Goal: Task Accomplishment & Management: Use online tool/utility

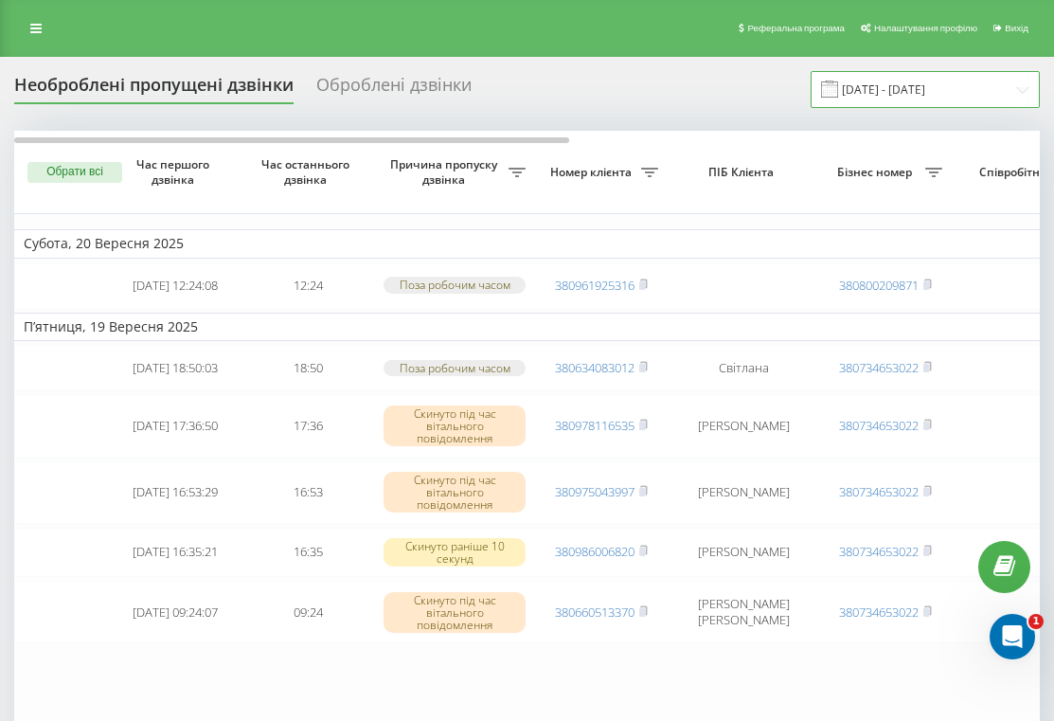
click at [888, 99] on input "[DATE] - [DATE]" at bounding box center [925, 89] width 229 height 37
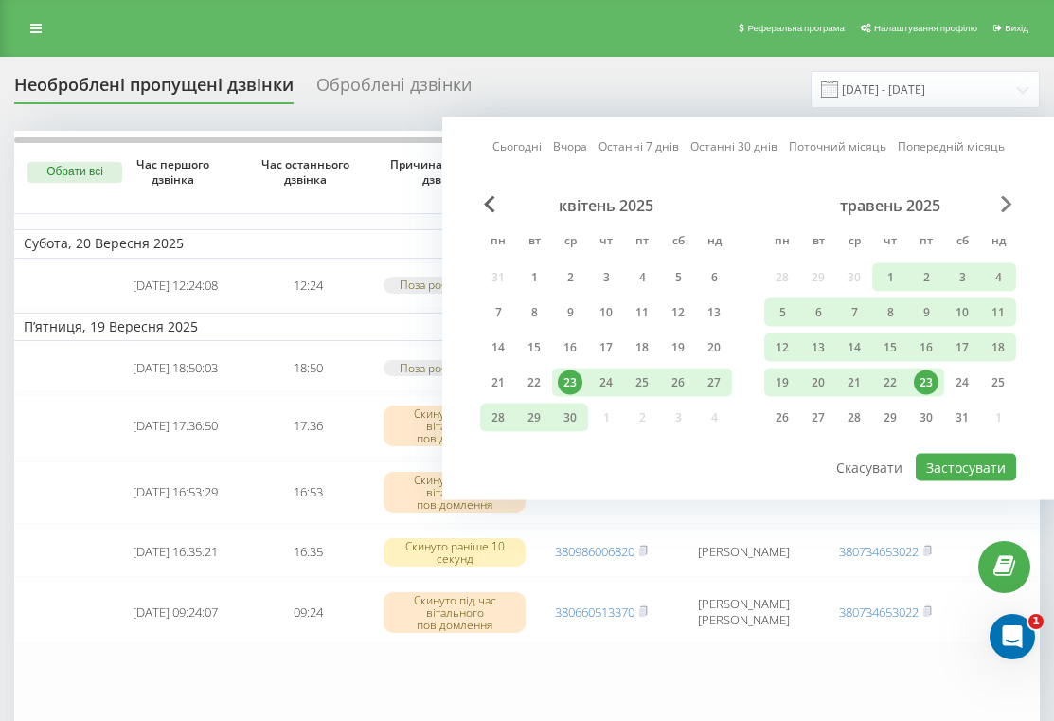
click at [1007, 197] on span "Next Month" at bounding box center [1006, 204] width 11 height 17
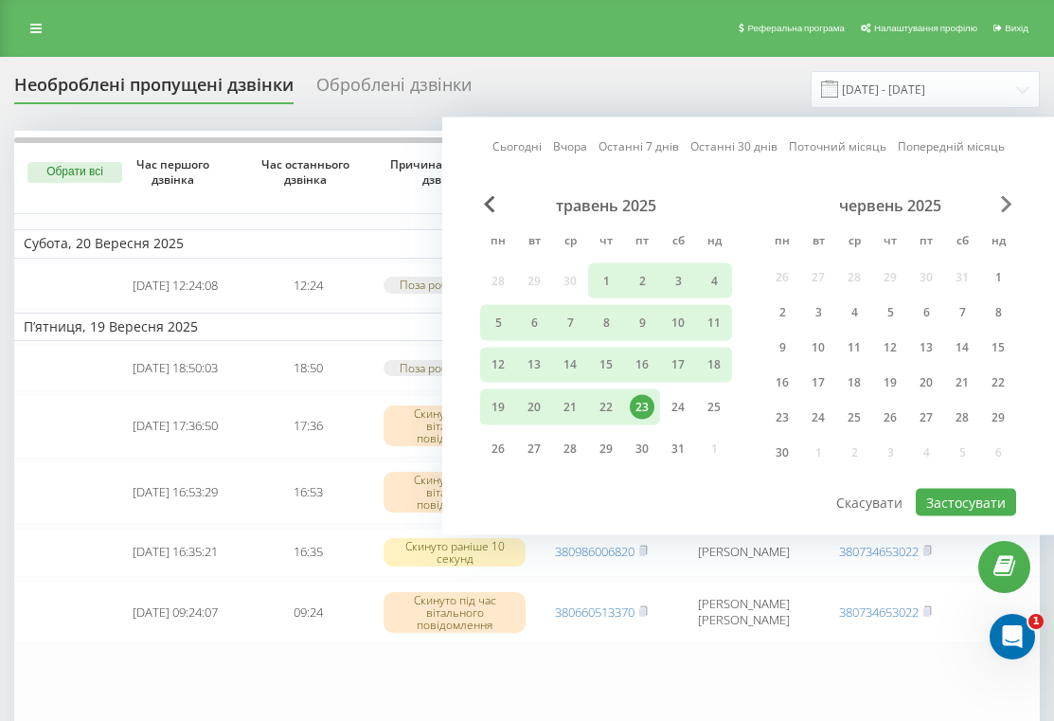
click at [1007, 197] on span "Next Month" at bounding box center [1006, 204] width 11 height 17
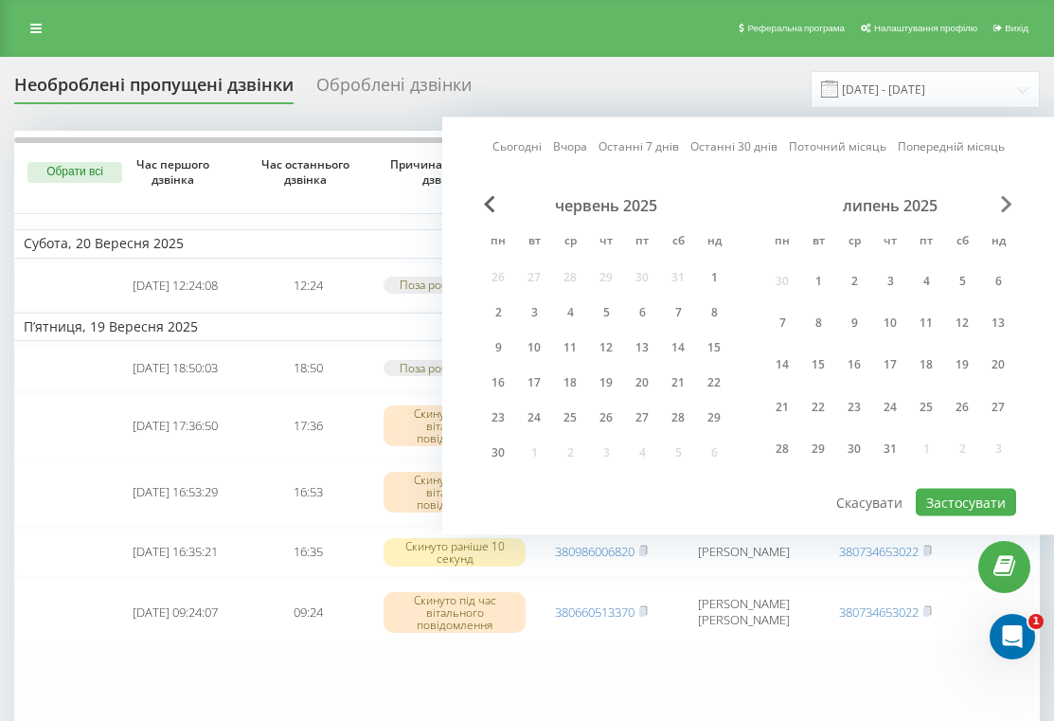
click at [1007, 197] on span "Next Month" at bounding box center [1006, 204] width 11 height 17
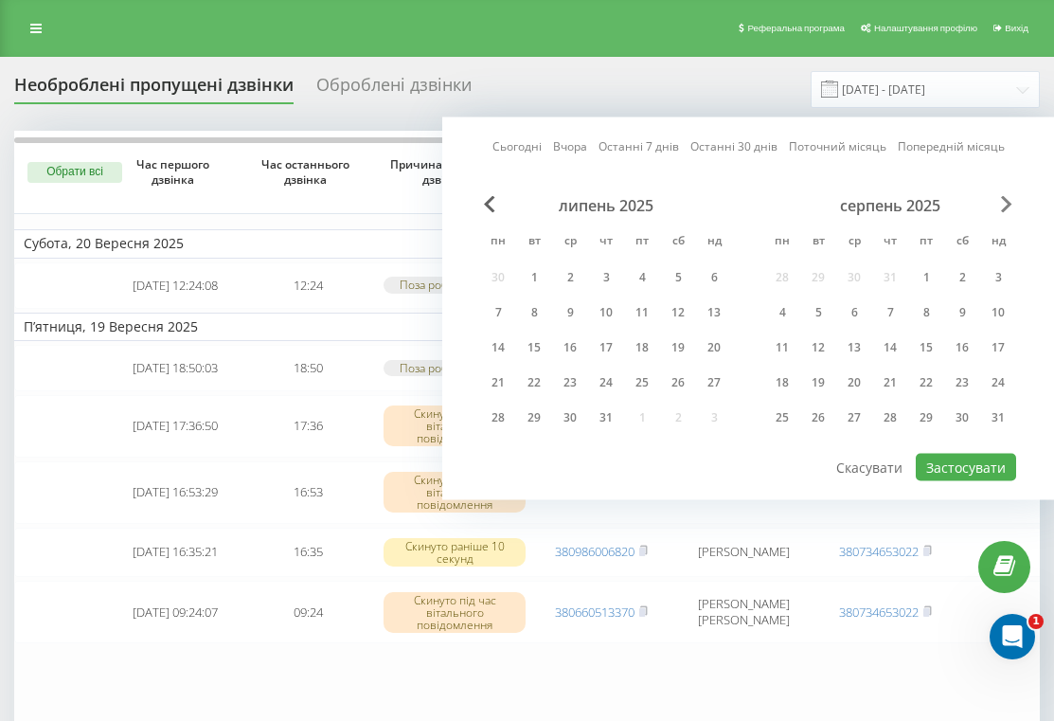
click at [1007, 197] on span "Next Month" at bounding box center [1006, 204] width 11 height 17
click at [773, 393] on div "22" at bounding box center [782, 382] width 25 height 25
click at [967, 470] on button "Застосувати" at bounding box center [966, 467] width 100 height 27
type input "[DATE] - [DATE]"
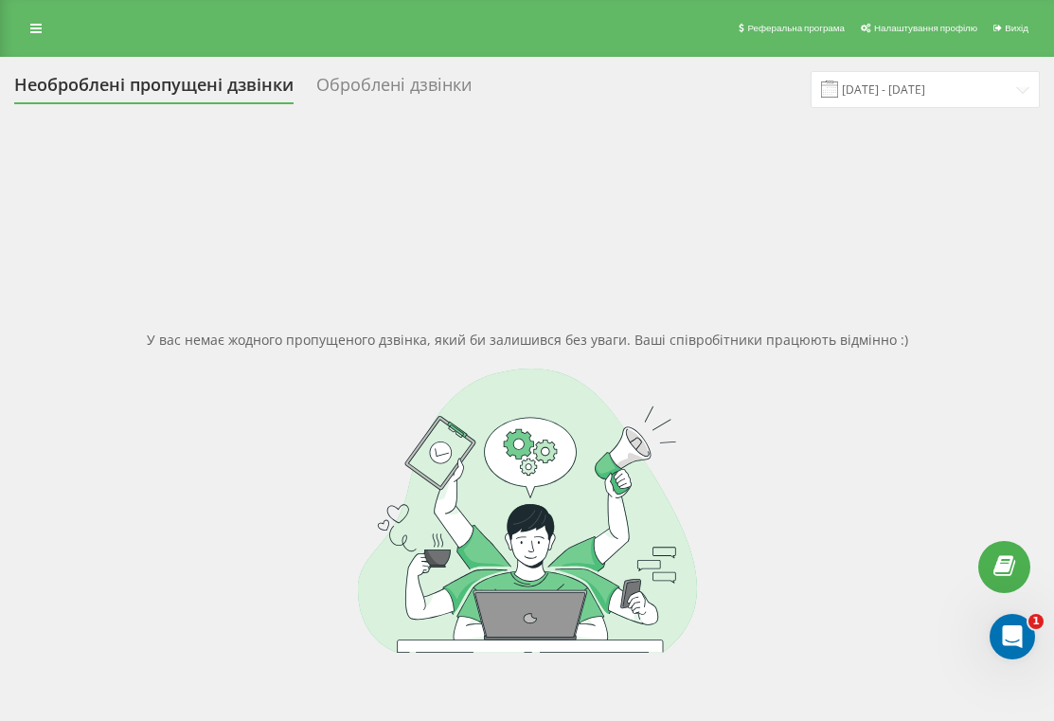
click at [377, 93] on div "Оброблені дзвінки" at bounding box center [393, 89] width 155 height 29
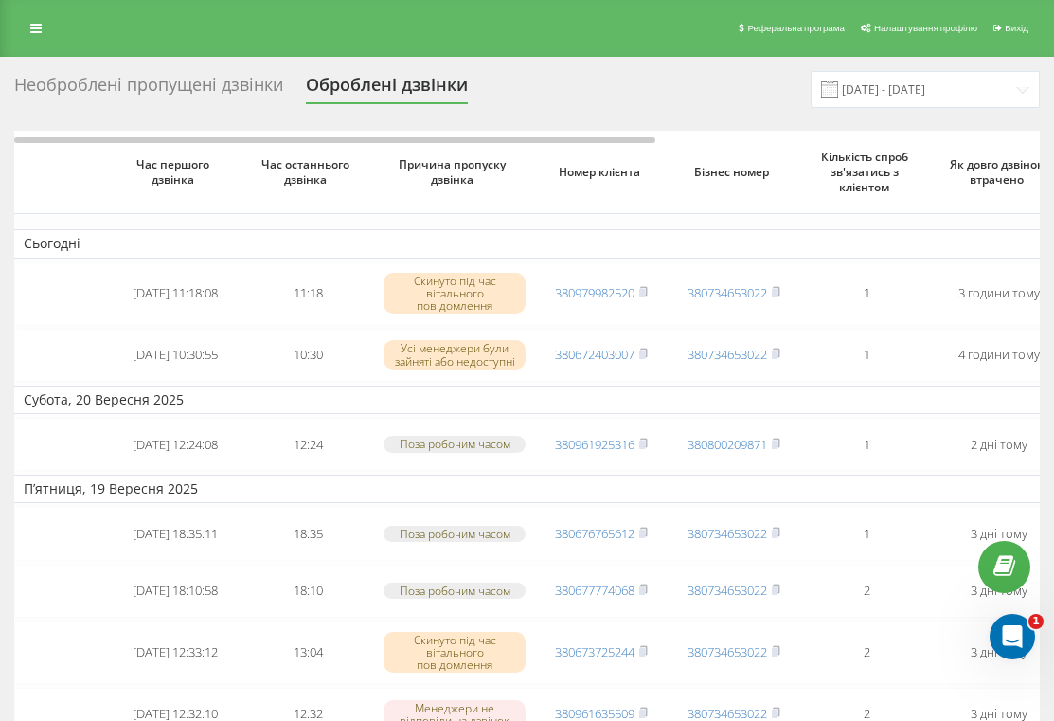
click at [230, 92] on div "Необроблені пропущені дзвінки" at bounding box center [148, 89] width 269 height 29
click at [185, 81] on div "Необроблені пропущені дзвінки" at bounding box center [148, 89] width 269 height 29
click at [101, 90] on div "Необроблені пропущені дзвінки" at bounding box center [148, 89] width 269 height 29
click at [135, 81] on div "Необроблені пропущені дзвінки" at bounding box center [148, 89] width 269 height 29
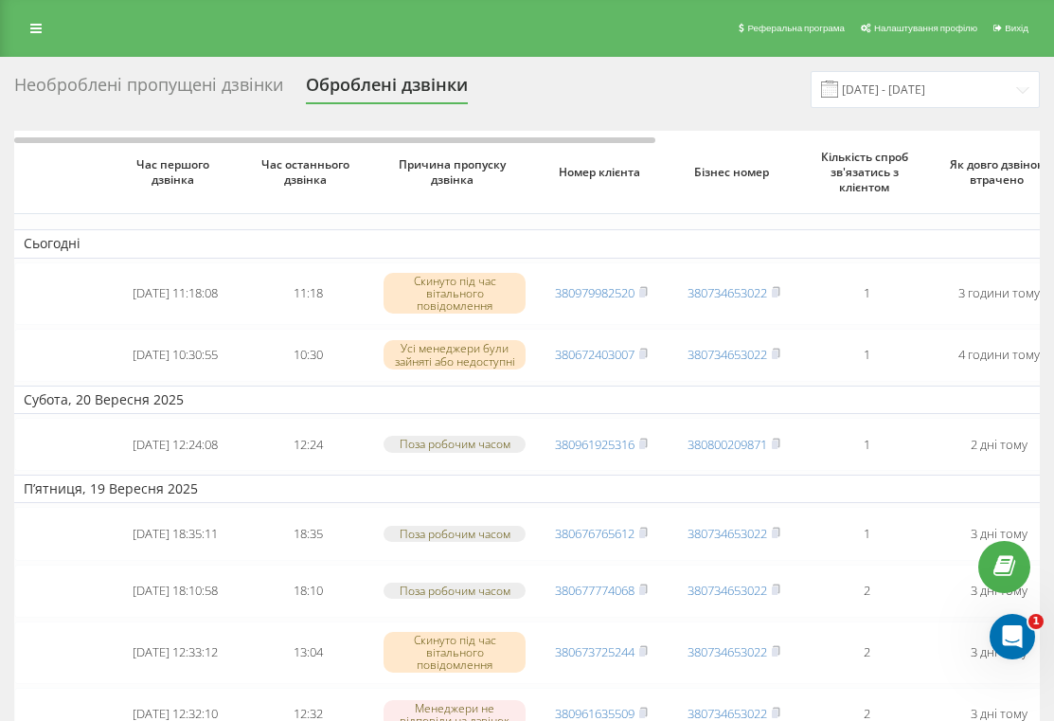
click at [135, 81] on div "Необроблені пропущені дзвінки" at bounding box center [148, 89] width 269 height 29
click at [89, 85] on div "Необроблені пропущені дзвінки" at bounding box center [148, 89] width 269 height 29
click at [934, 87] on input "22.08.2025 - 22.09.2025" at bounding box center [925, 89] width 229 height 37
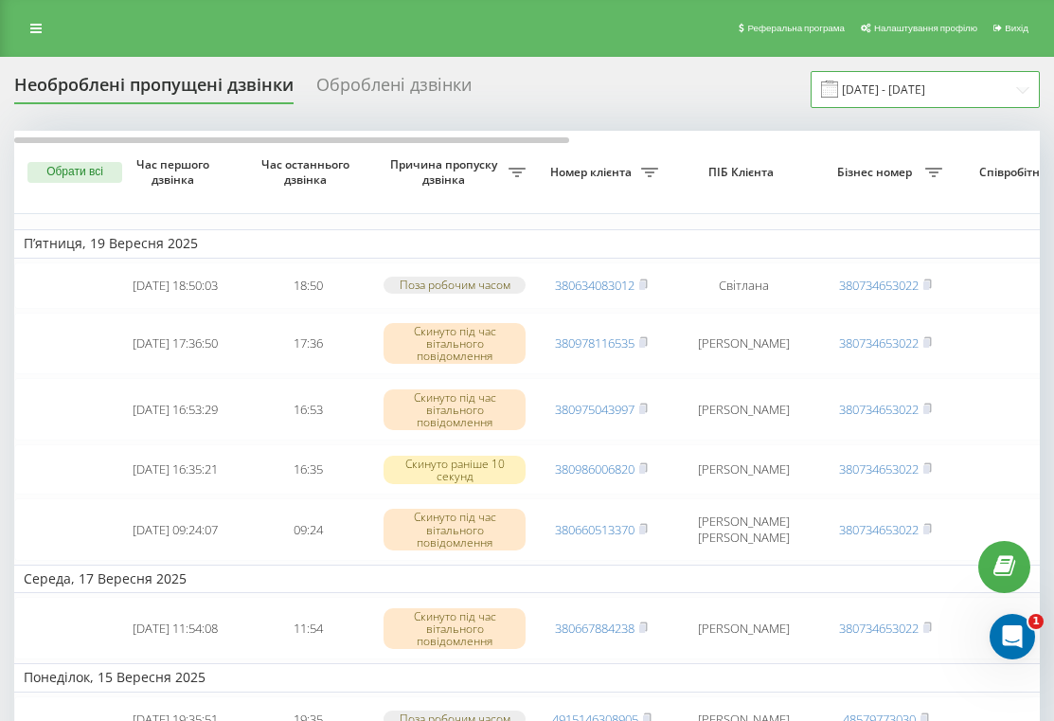
click at [917, 83] on input "22.08.2025 - 22.09.2025" at bounding box center [925, 89] width 229 height 37
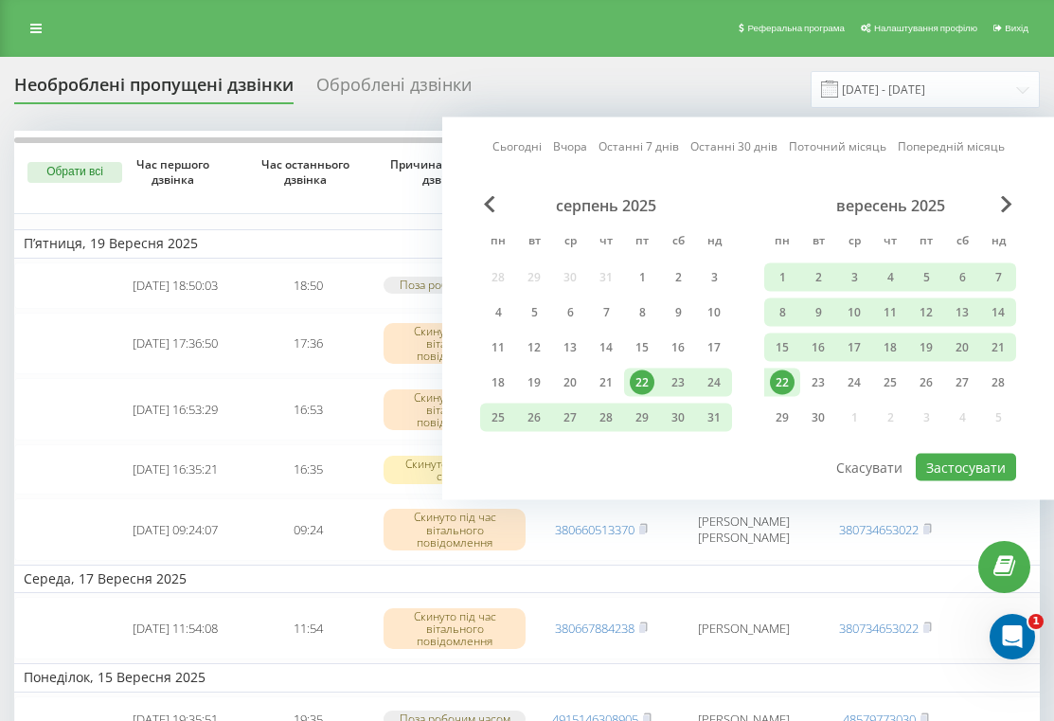
click at [782, 385] on div "22" at bounding box center [782, 382] width 25 height 25
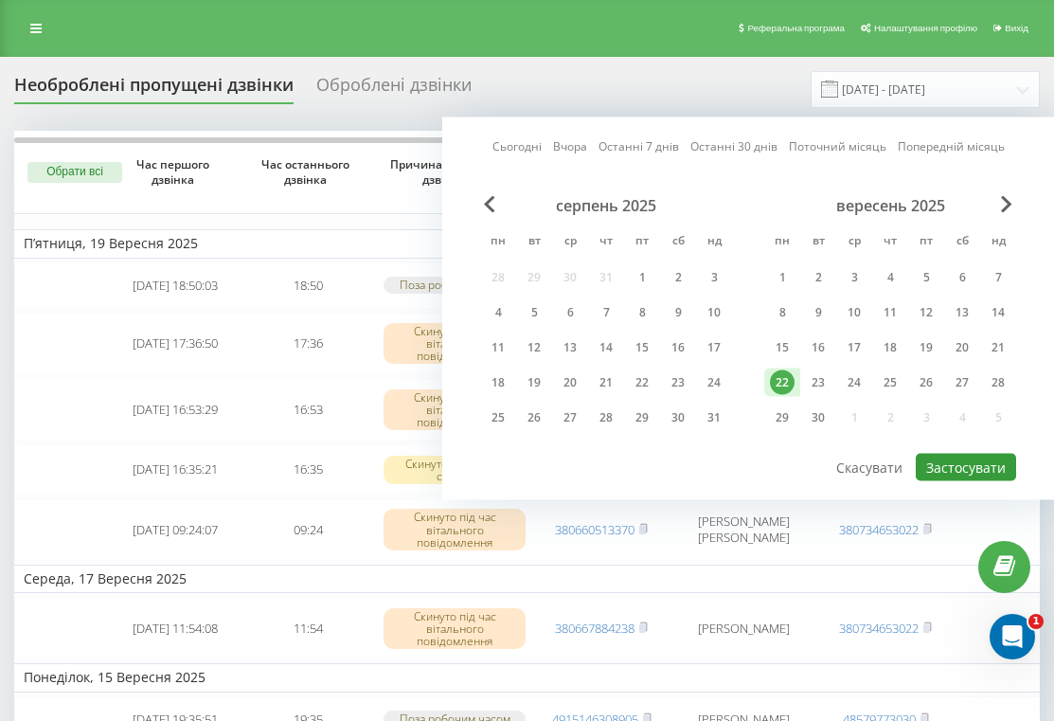
click at [945, 471] on button "Застосувати" at bounding box center [966, 467] width 100 height 27
type input "22.09.2025 - 22.09.2025"
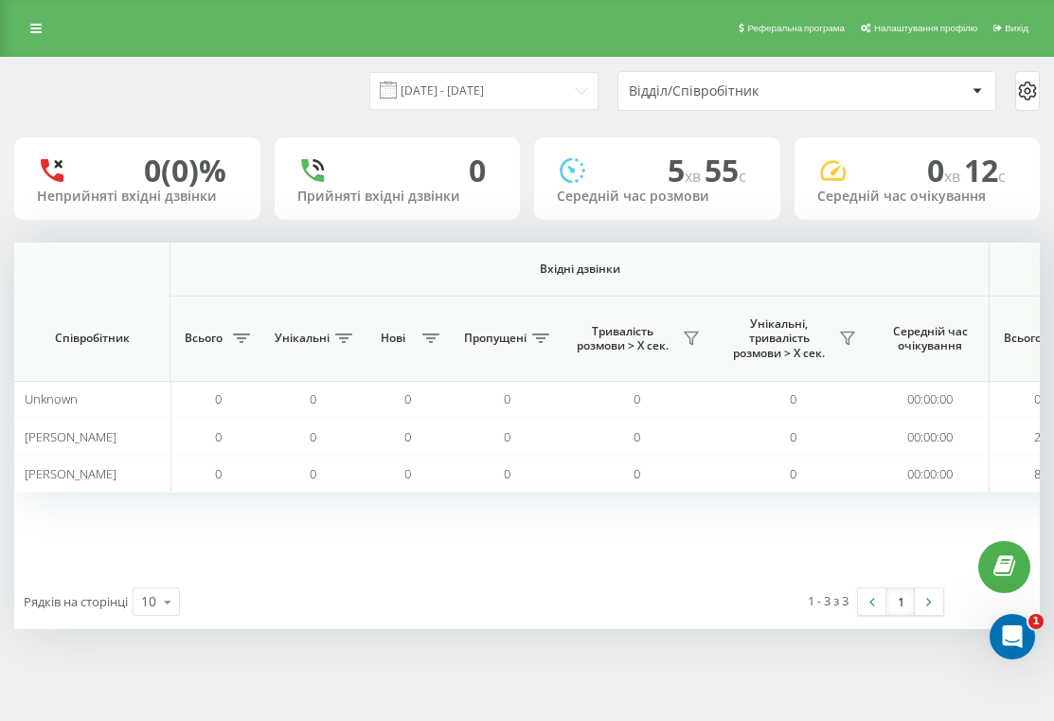
scroll to position [0, 1538]
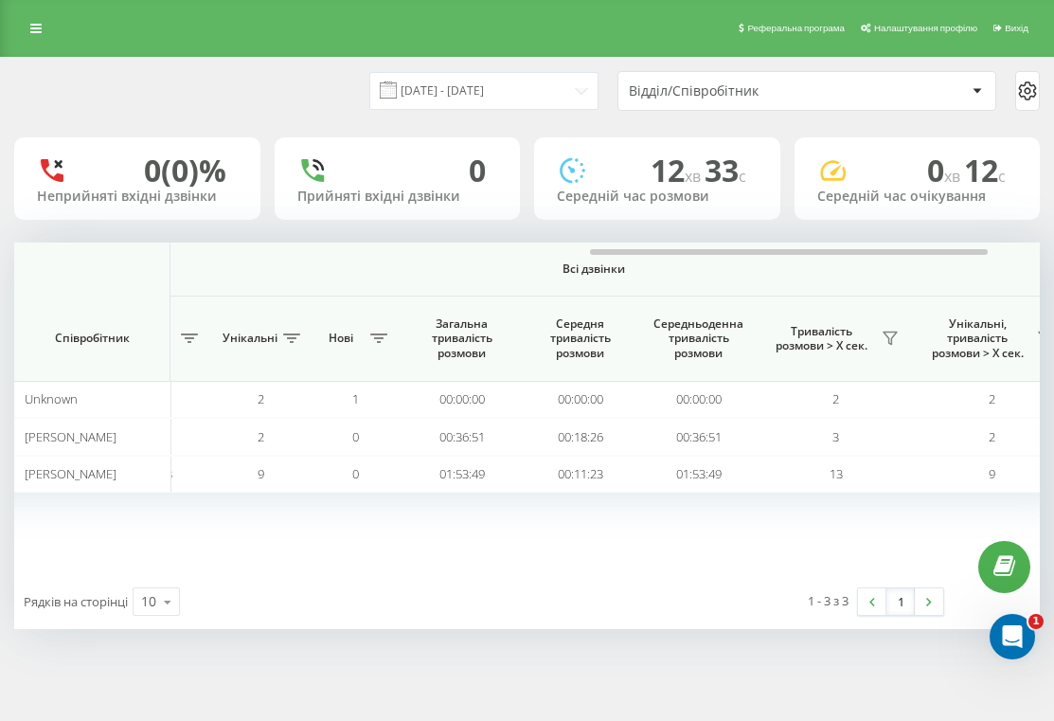
scroll to position [0, 1617]
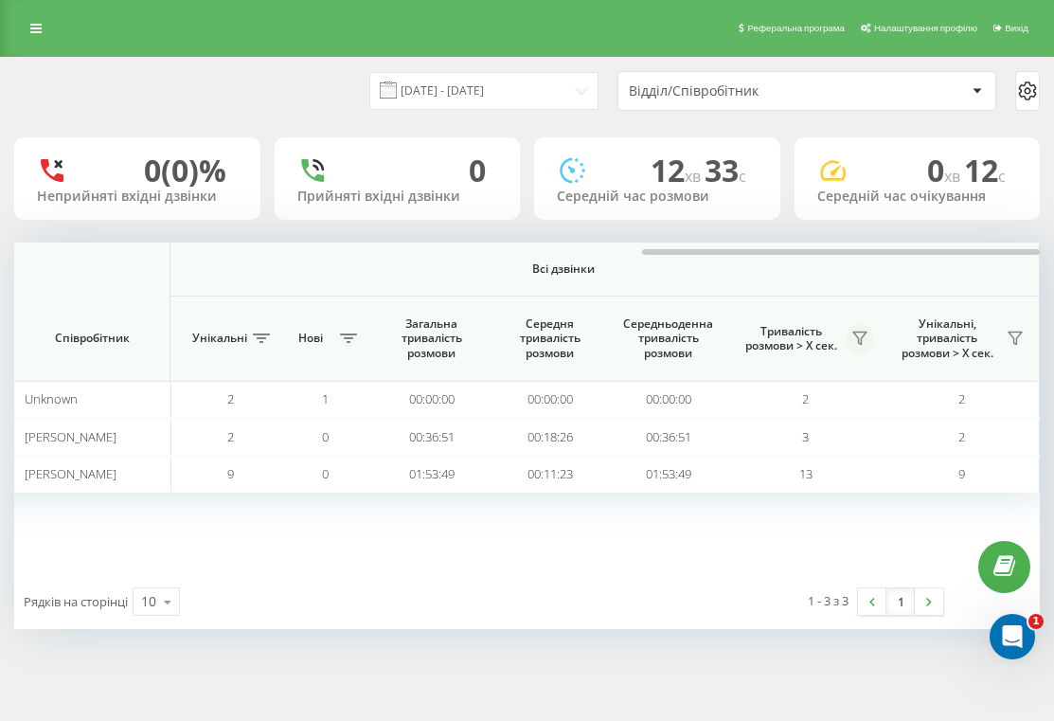
click at [859, 342] on icon at bounding box center [860, 338] width 15 height 15
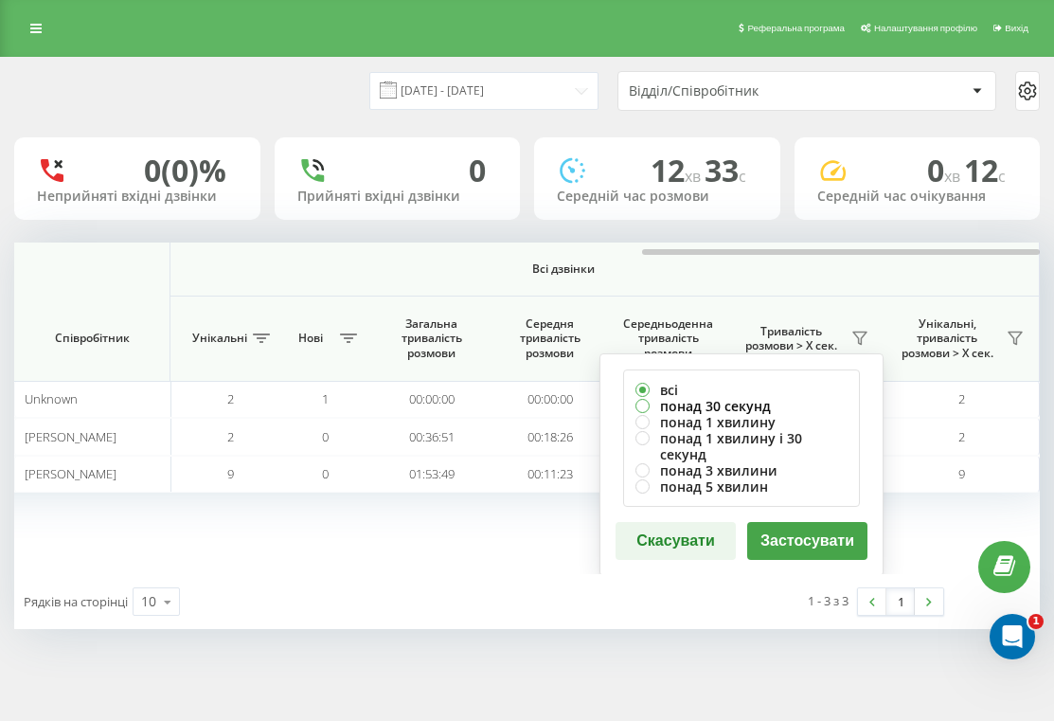
click at [759, 404] on label "понад 30 секунд" at bounding box center [742, 406] width 212 height 16
radio input "true"
click at [782, 522] on button "Застосувати" at bounding box center [807, 541] width 120 height 38
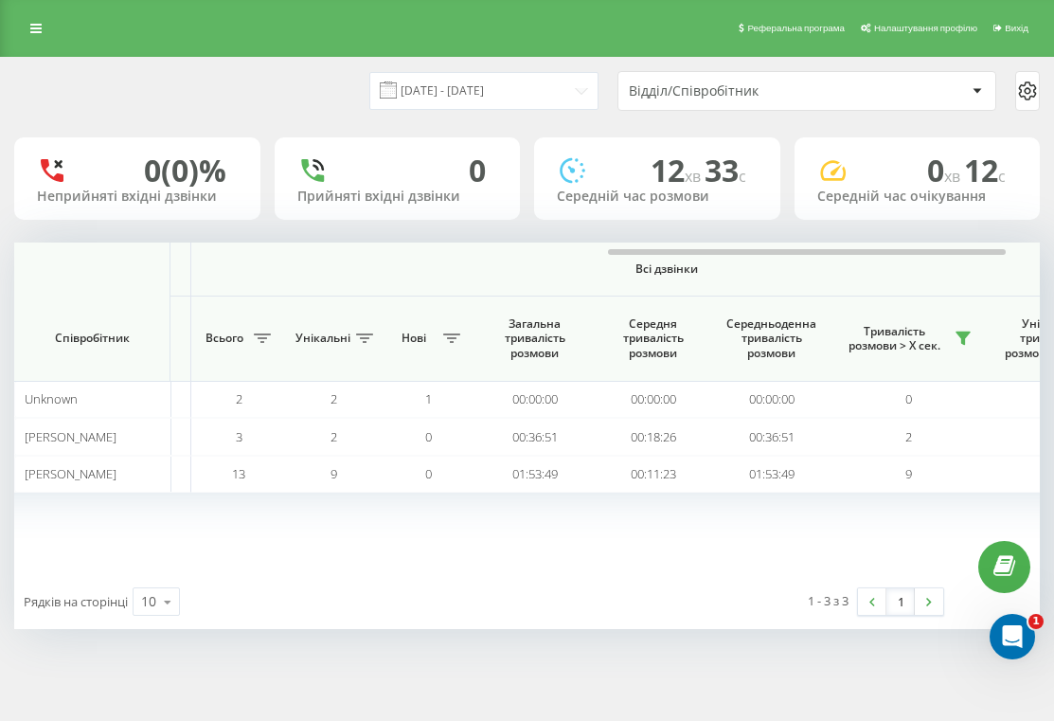
scroll to position [0, 1519]
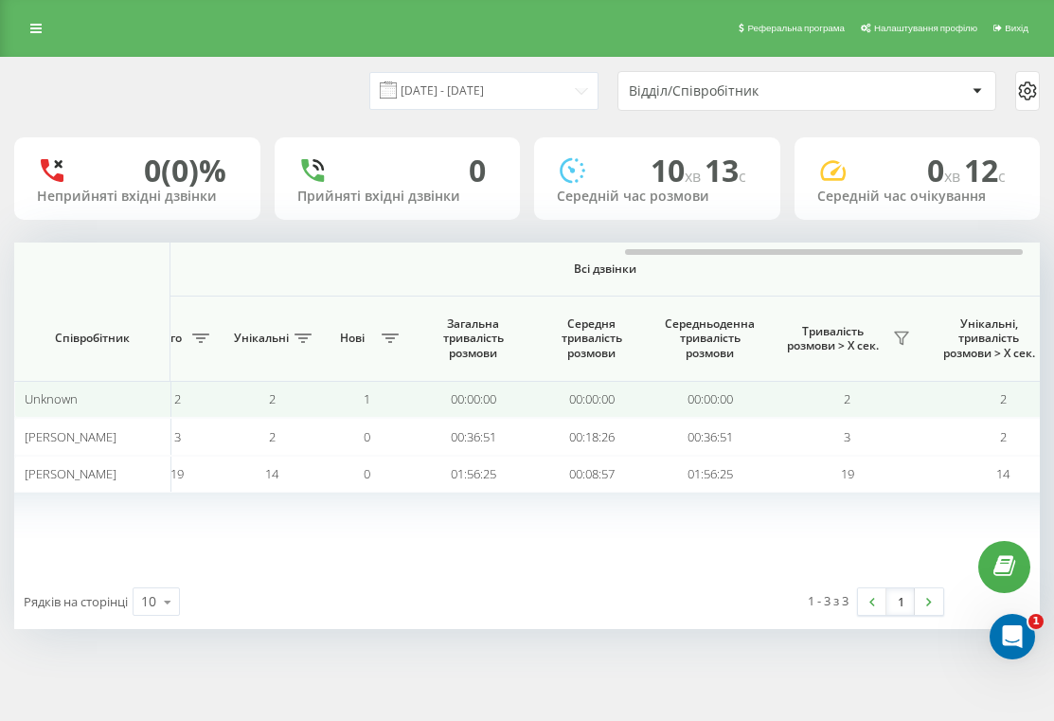
scroll to position [0, 1617]
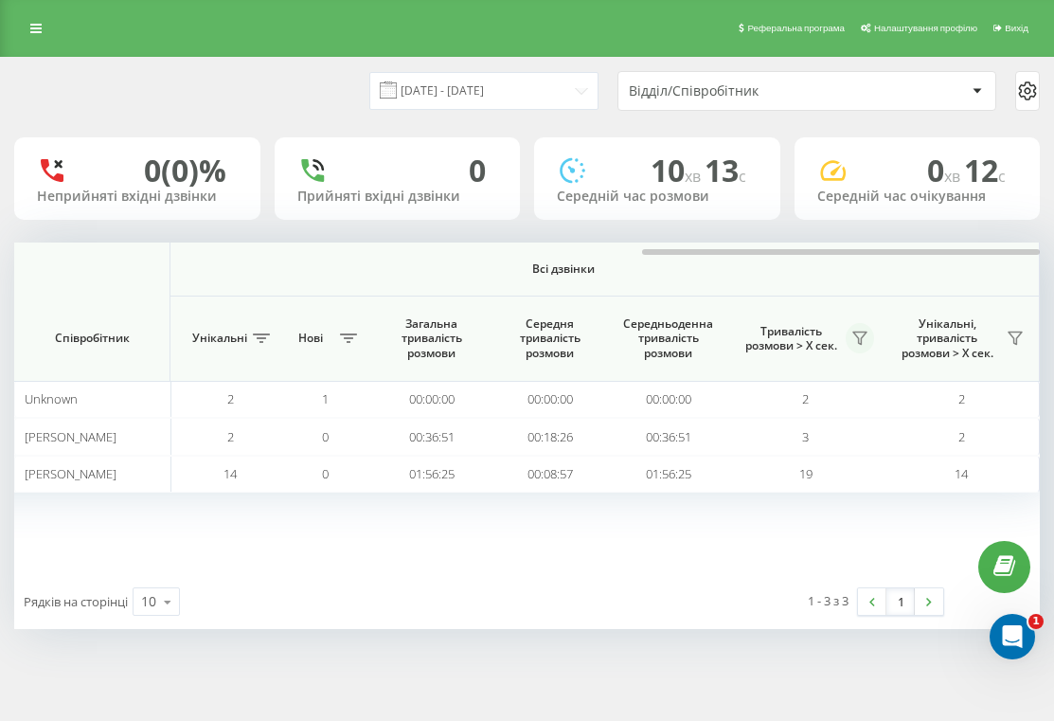
click at [858, 341] on icon at bounding box center [860, 339] width 13 height 12
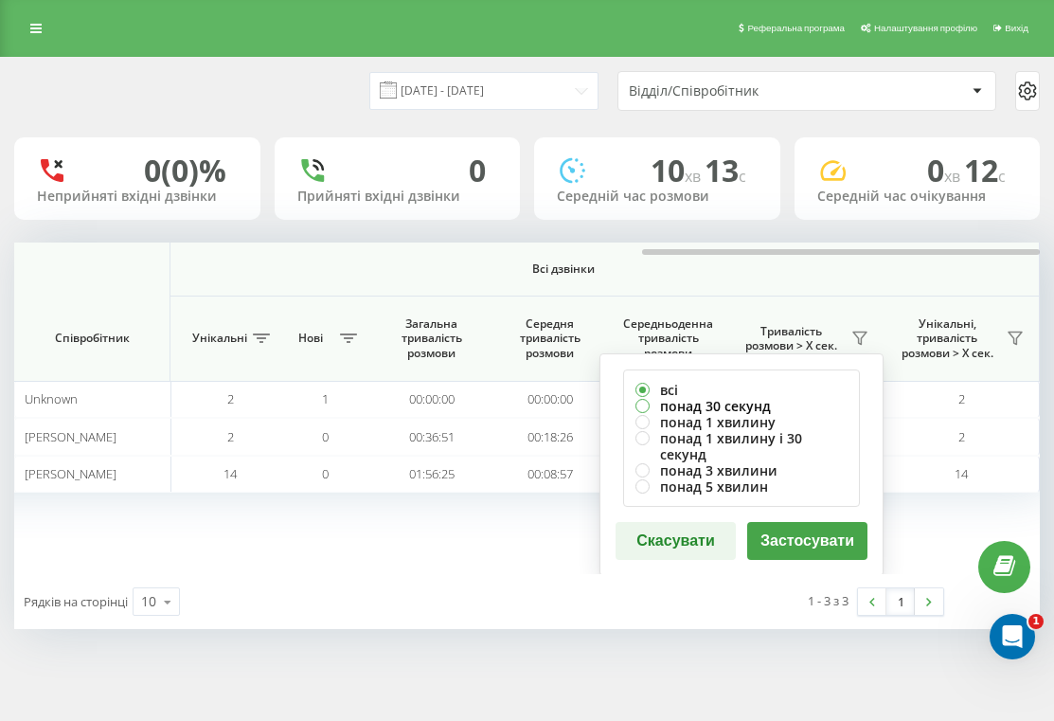
click at [744, 405] on label "понад 30 секунд" at bounding box center [742, 406] width 212 height 16
radio input "true"
click at [773, 522] on button "Застосувати" at bounding box center [807, 541] width 120 height 38
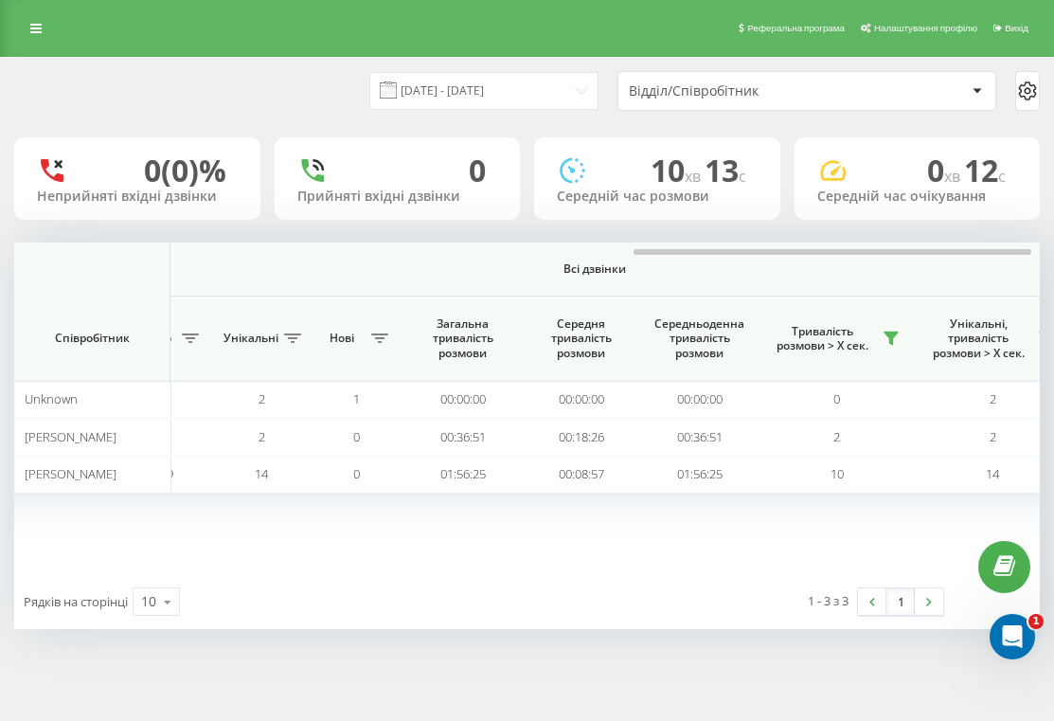
scroll to position [0, 1589]
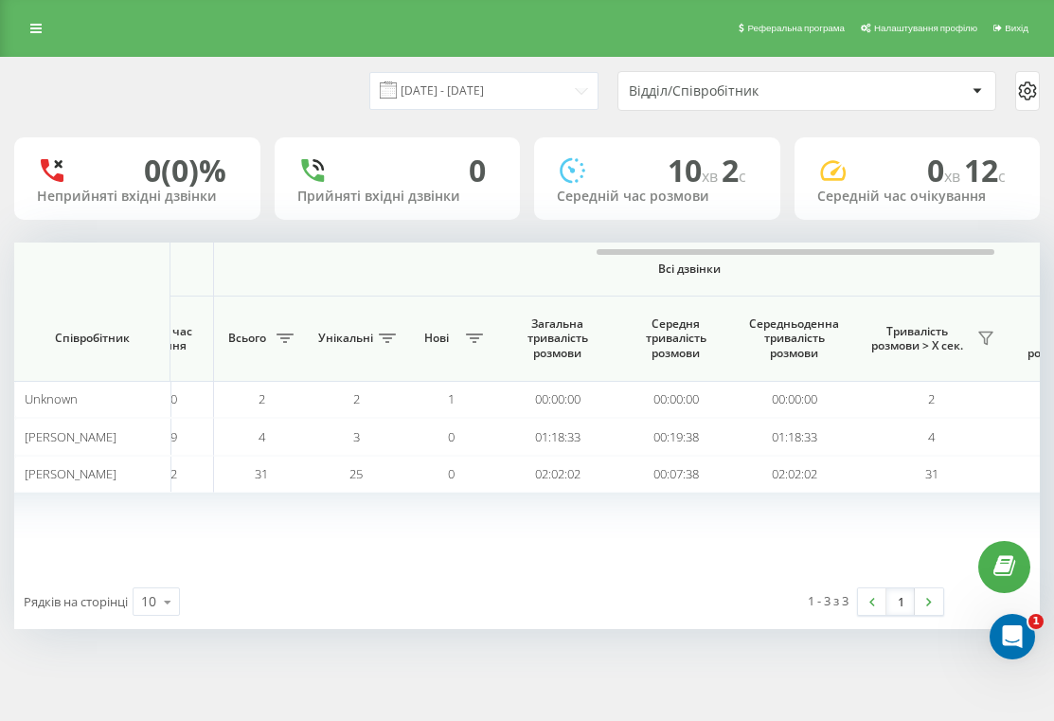
scroll to position [0, 1504]
